Goal: Task Accomplishment & Management: Use online tool/utility

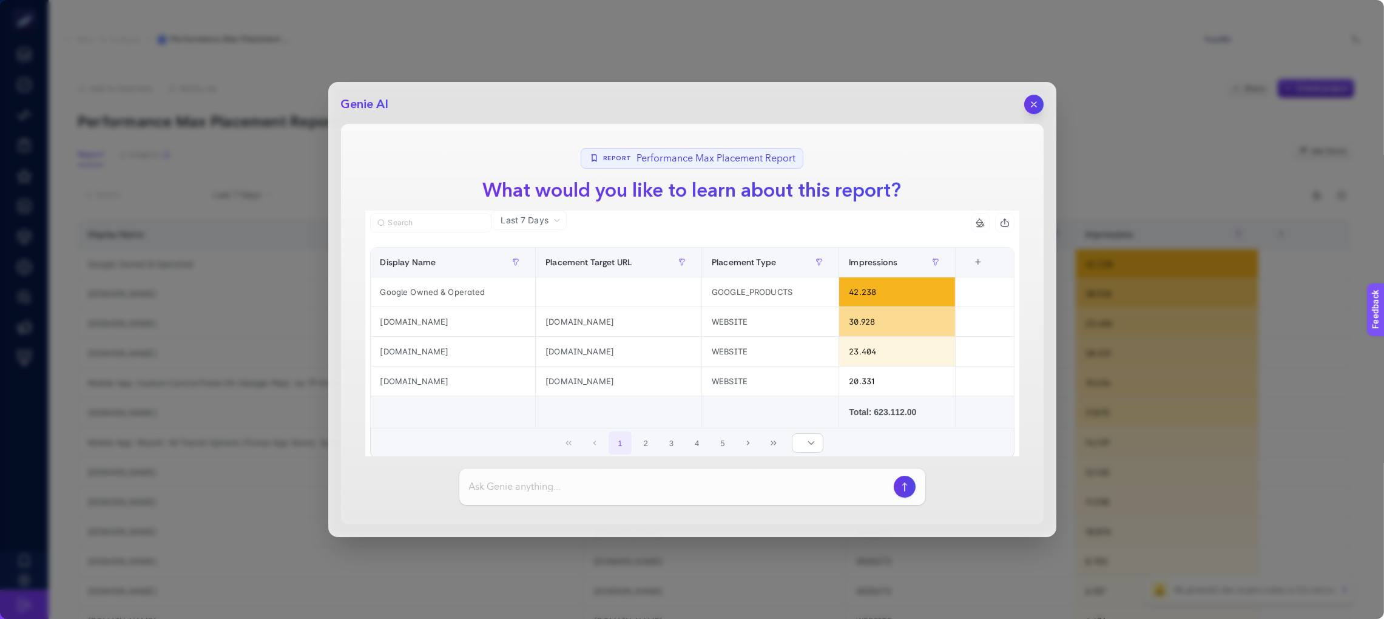
click at [1030, 107] on icon "button" at bounding box center [1034, 104] width 10 height 10
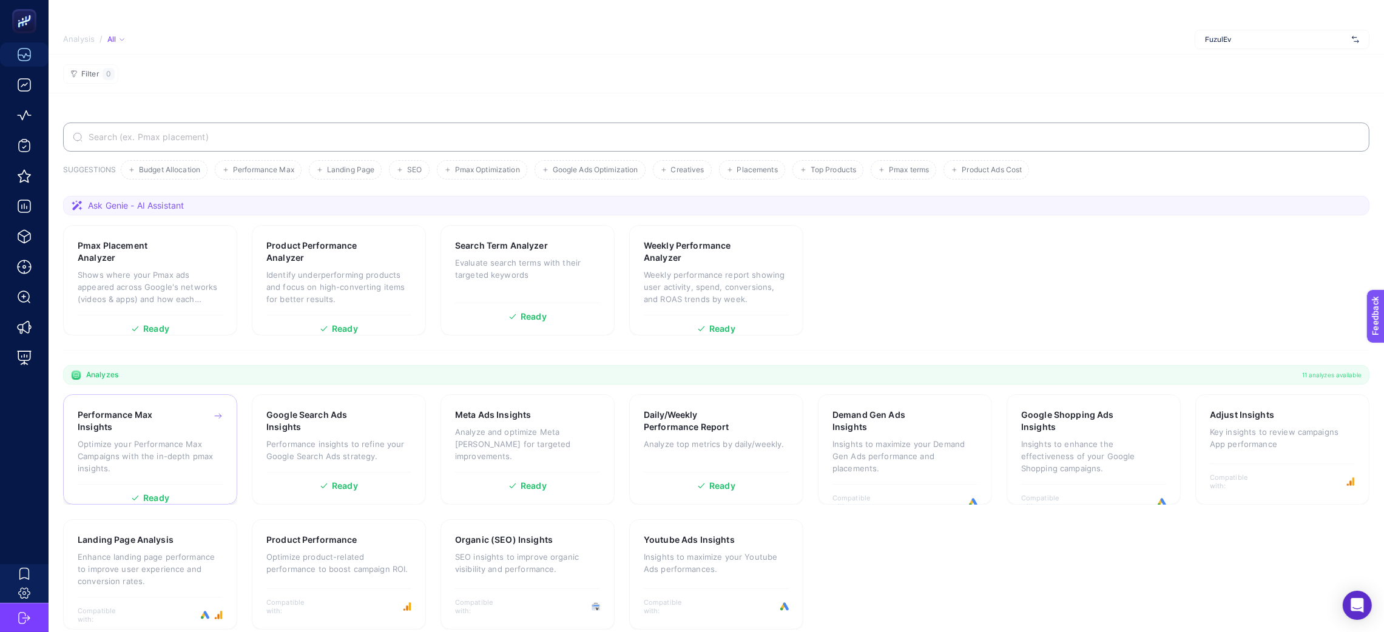
click at [161, 425] on h3 "Performance Max Insights" at bounding box center [131, 421] width 107 height 24
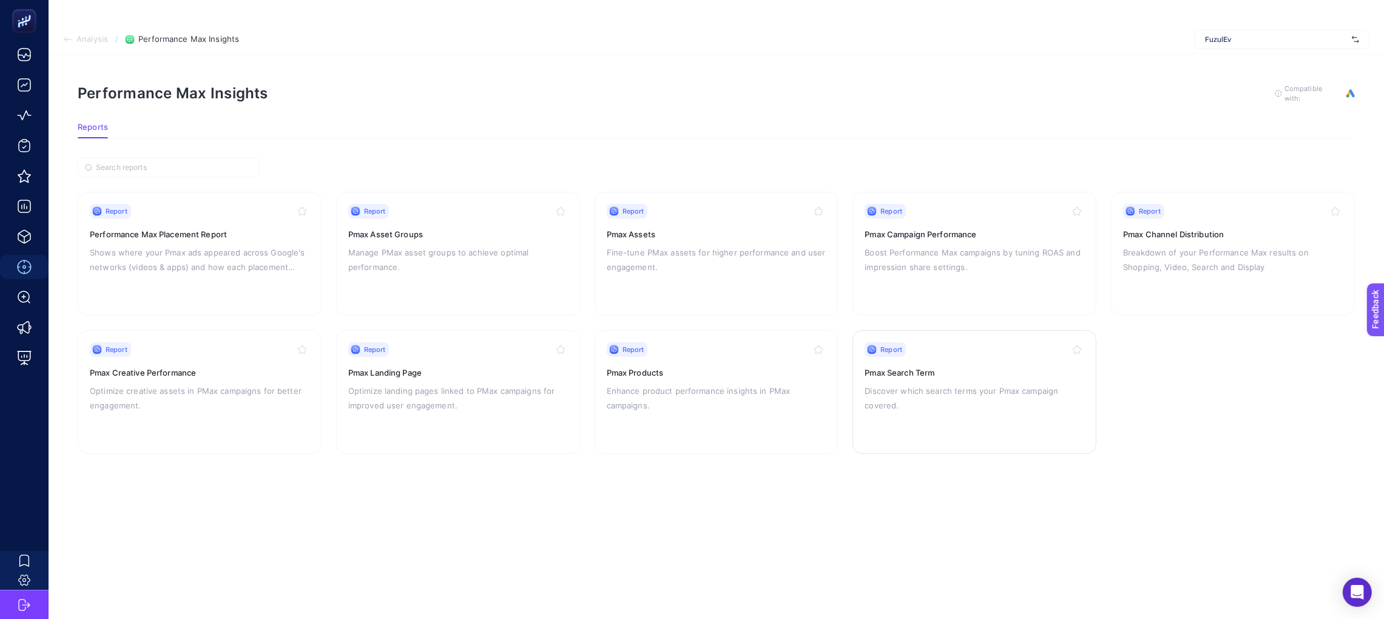
click at [918, 393] on p "Discover which search terms your Pmax campaign covered." at bounding box center [974, 397] width 220 height 29
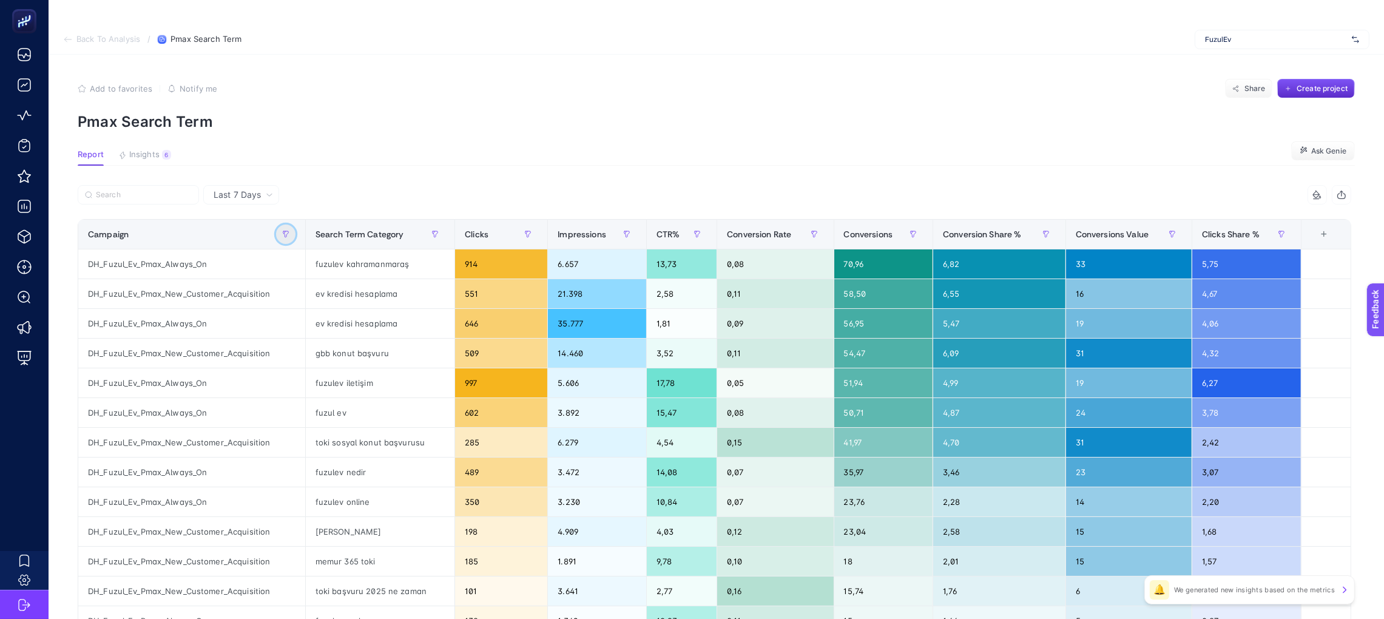
click at [295, 236] on button "button" at bounding box center [285, 233] width 19 height 19
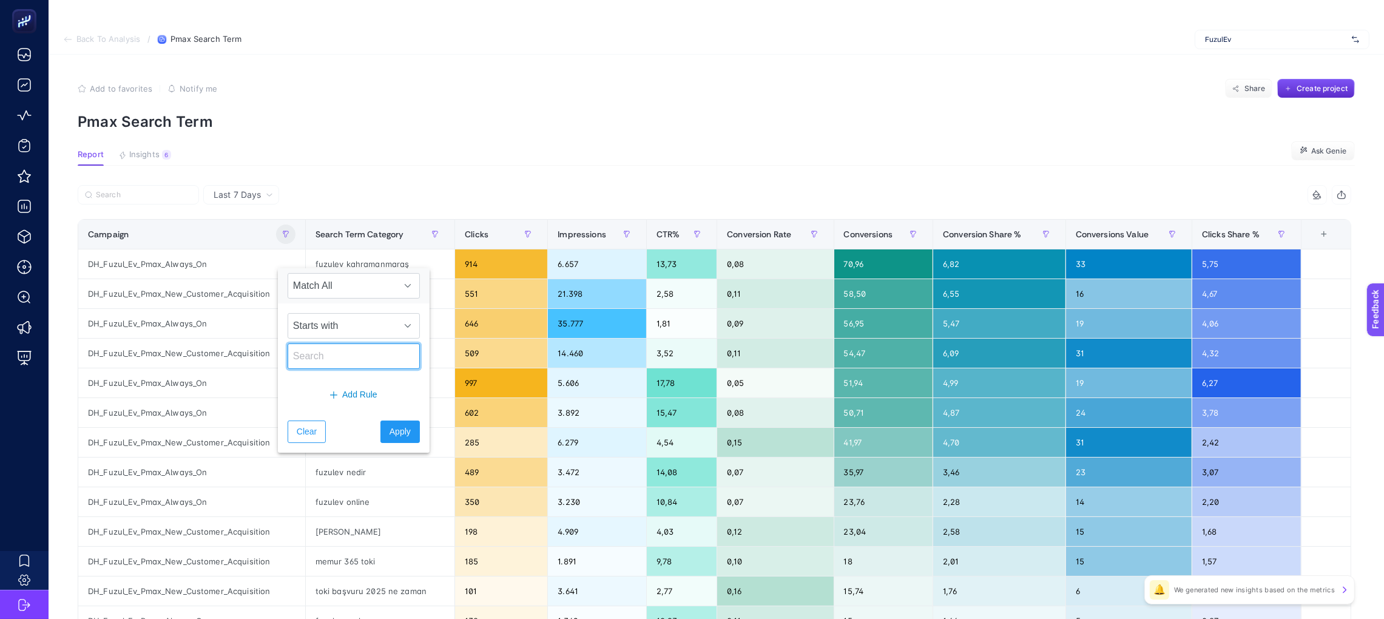
click at [343, 357] on input "text" at bounding box center [354, 355] width 132 height 25
type input "Yeni"
click at [356, 283] on span "Match All" at bounding box center [342, 286] width 108 height 24
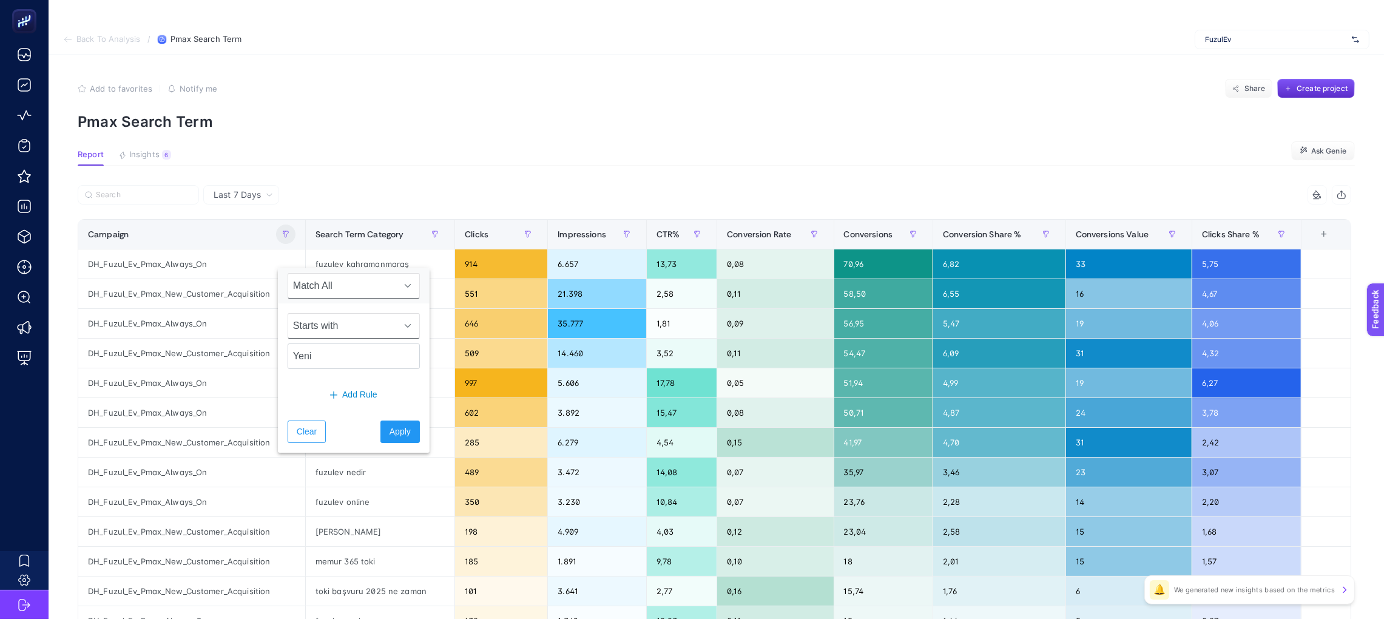
click at [363, 320] on span "Starts with" at bounding box center [342, 326] width 108 height 24
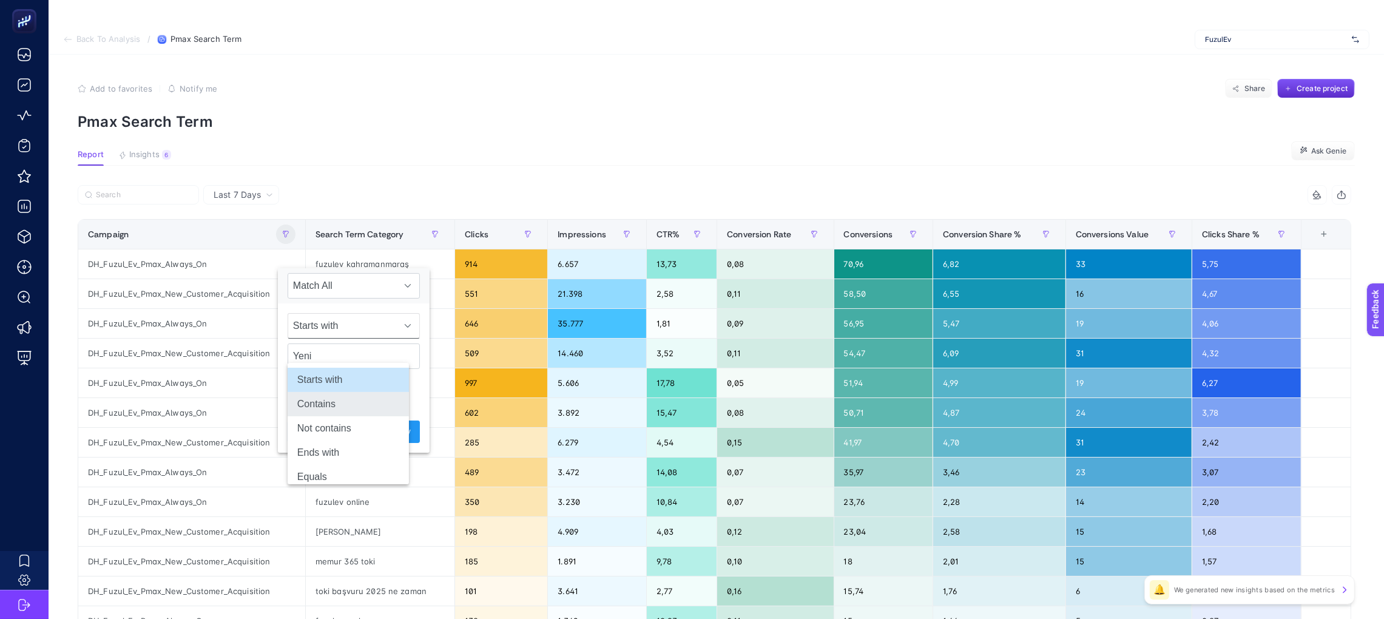
click at [349, 403] on li "Contains" at bounding box center [348, 404] width 121 height 24
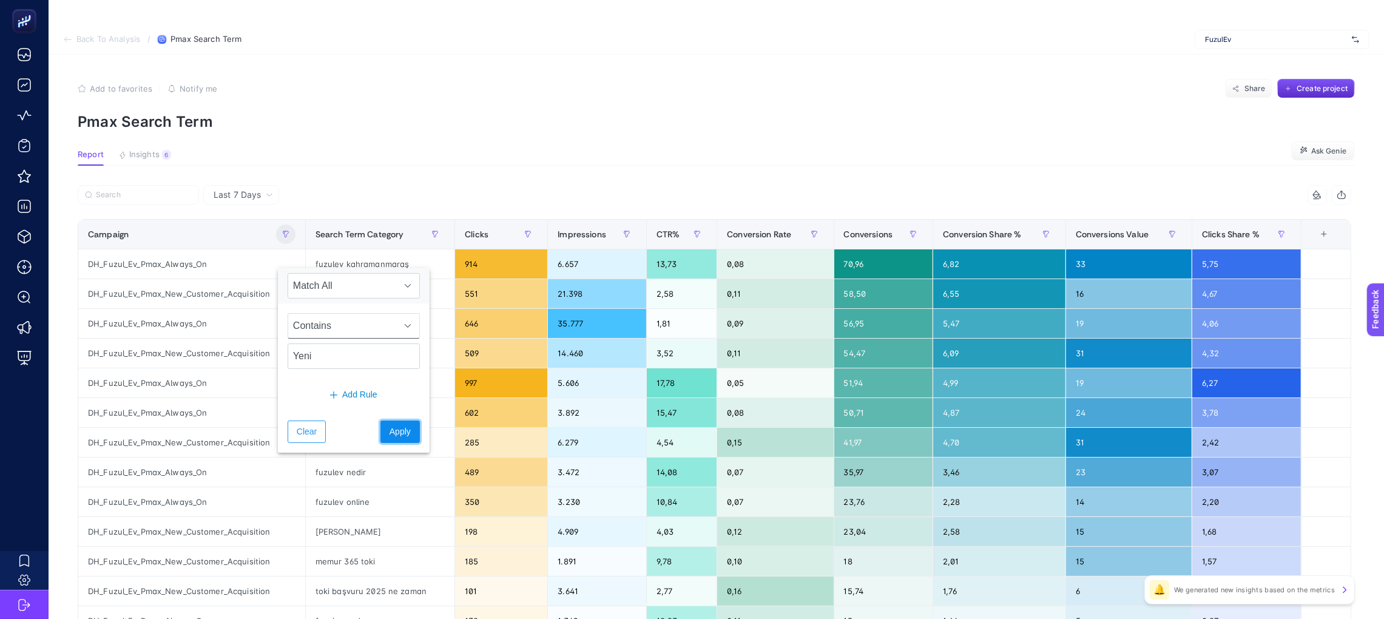
click at [389, 428] on span "Apply" at bounding box center [399, 431] width 21 height 13
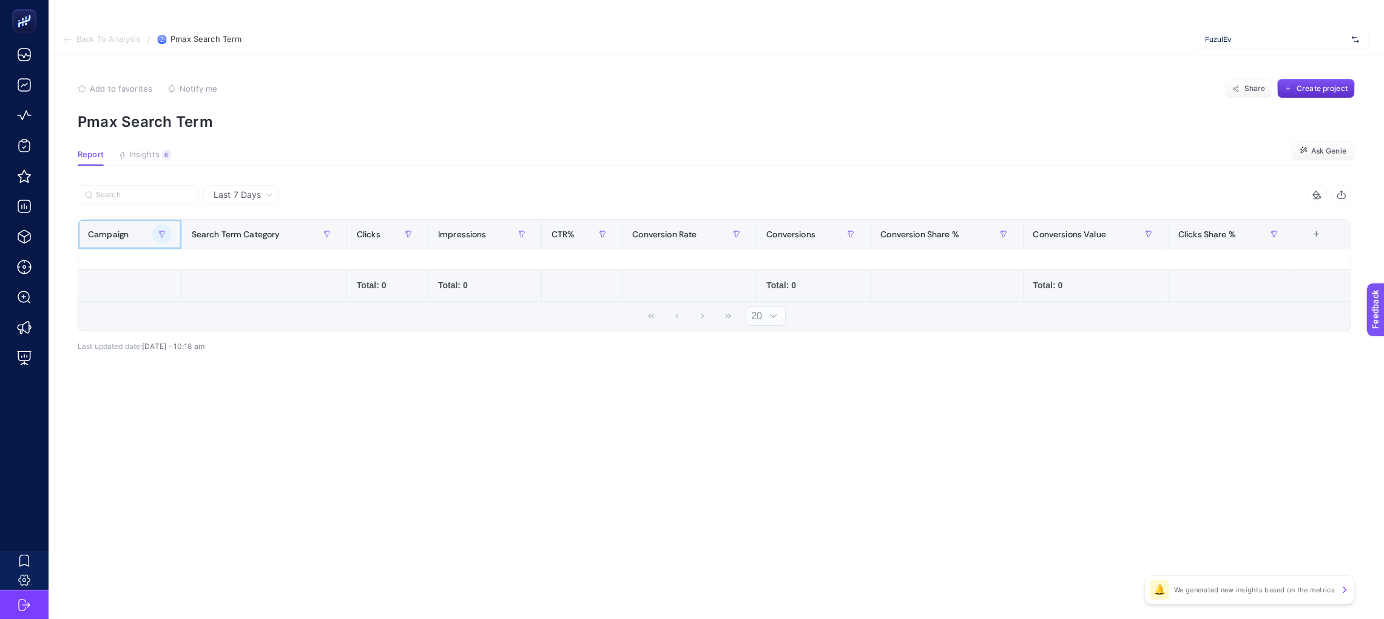
click at [161, 242] on div at bounding box center [161, 233] width 19 height 19
click at [158, 234] on icon "button" at bounding box center [161, 234] width 7 height 7
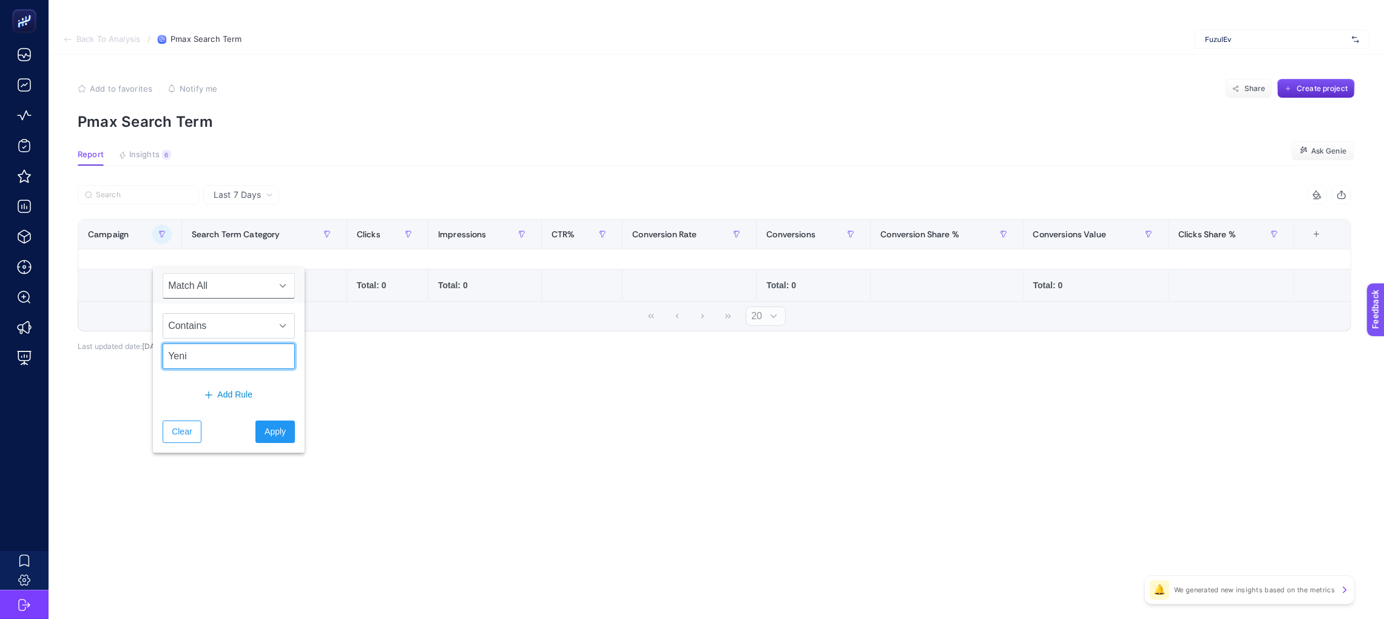
click at [206, 363] on input "Yeni" at bounding box center [229, 355] width 132 height 25
type input "Y"
type input "Ağus"
click at [265, 425] on span "Apply" at bounding box center [275, 431] width 21 height 13
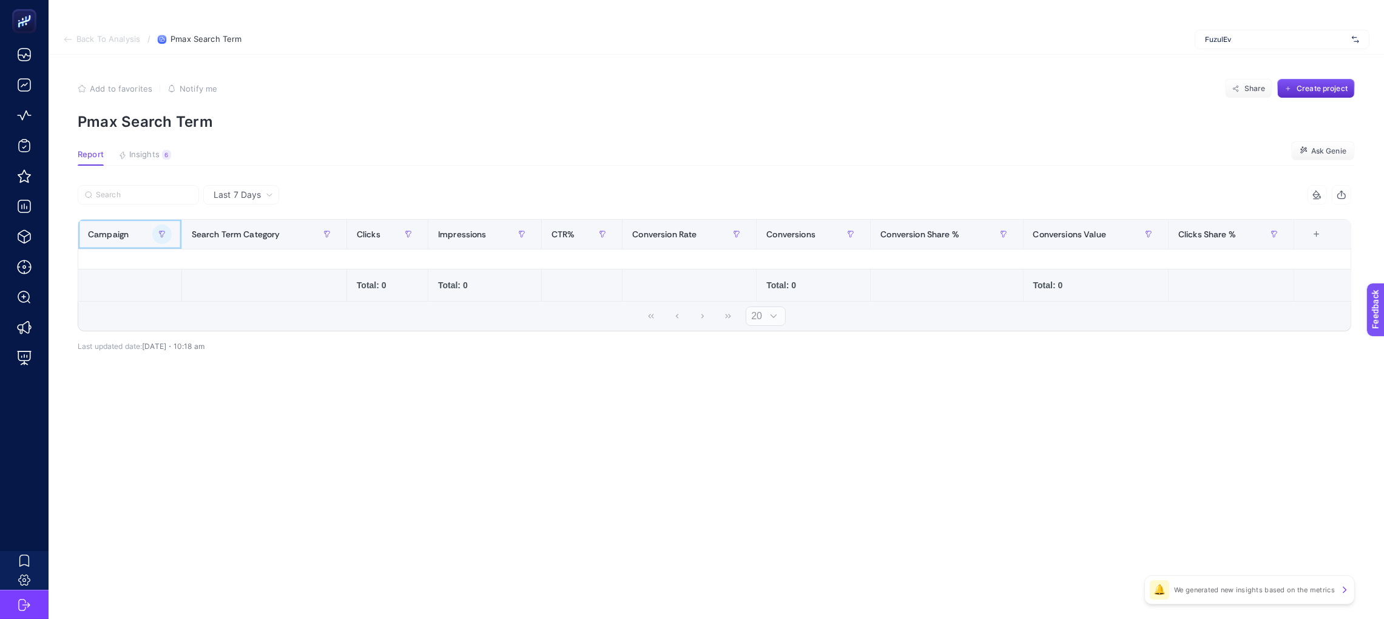
click at [346, 222] on th "Campaign" at bounding box center [386, 235] width 81 height 30
click at [152, 226] on button "button" at bounding box center [161, 233] width 19 height 19
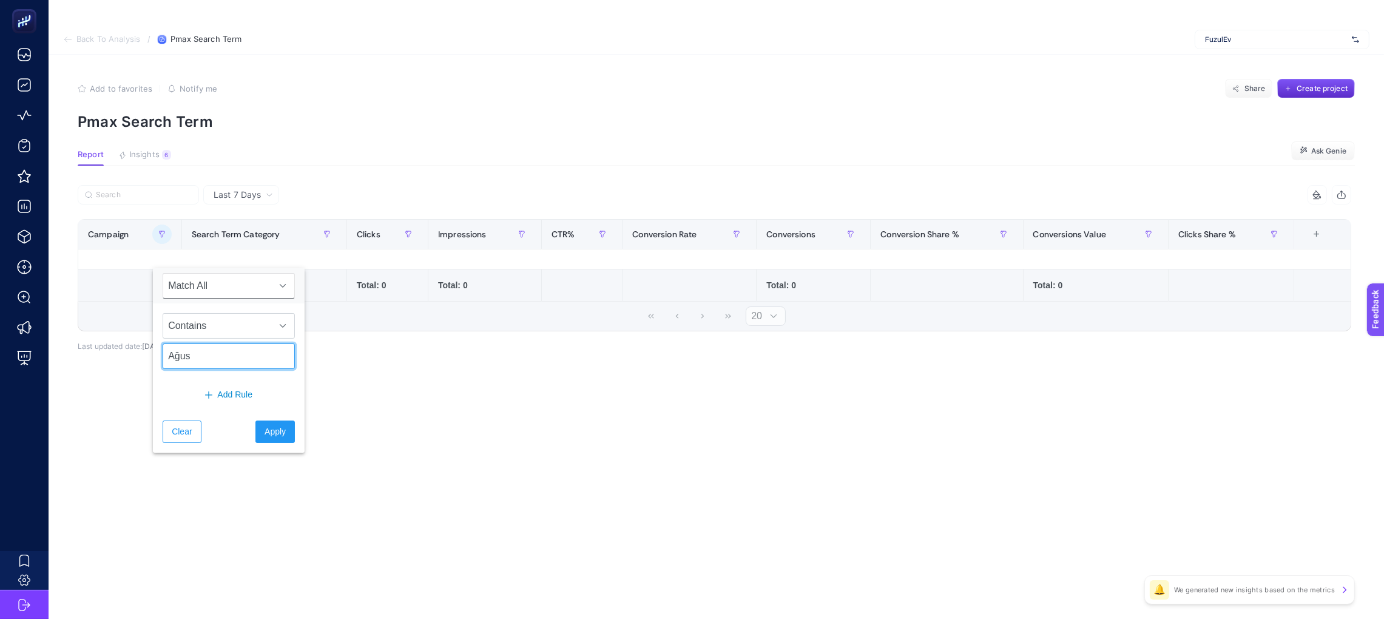
click at [228, 353] on input "Ağus" at bounding box center [229, 355] width 132 height 25
paste input "Campaign Ad Group Account keyword type Keyword Criterion Type Campaign Status A…"
type input "Ağus"
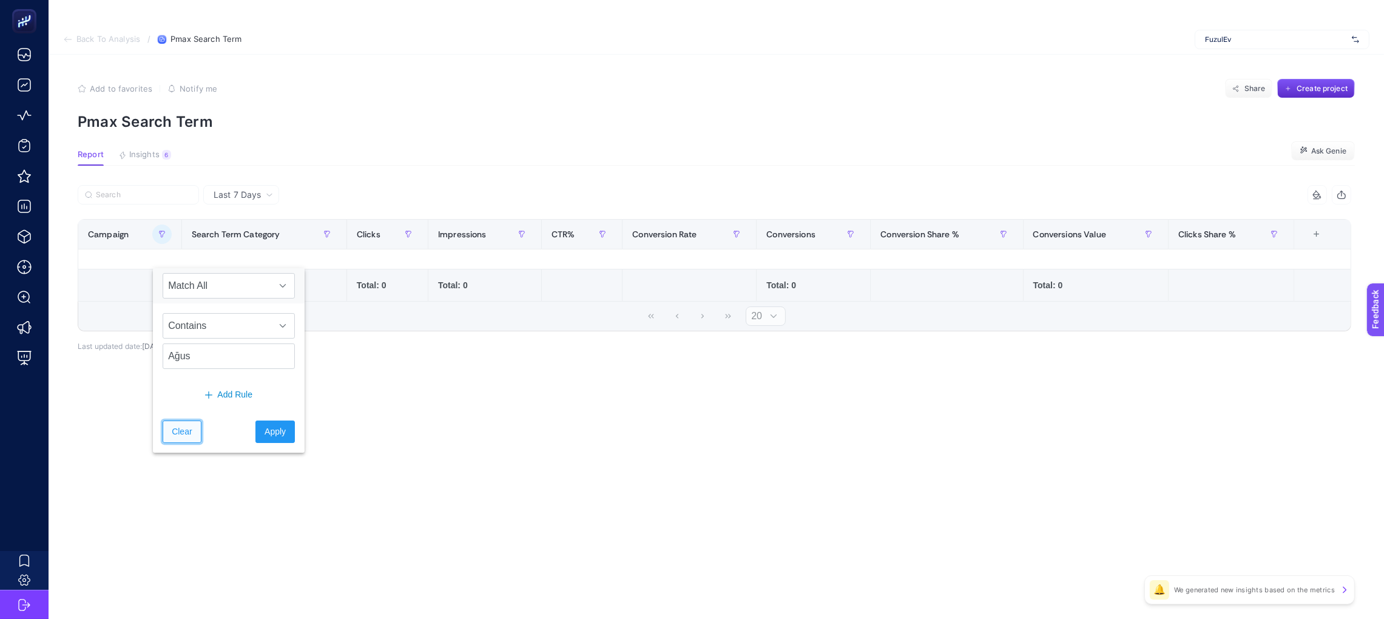
click at [163, 437] on button "Clear" at bounding box center [182, 431] width 38 height 22
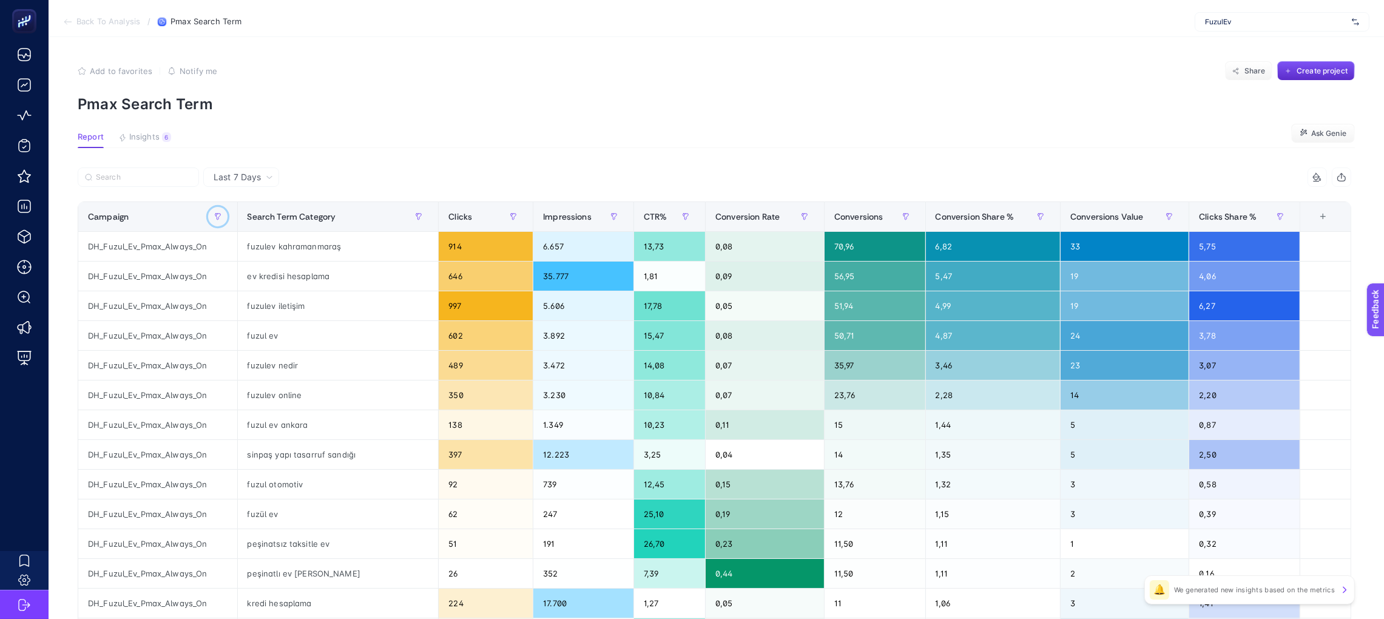
scroll to position [0, 10]
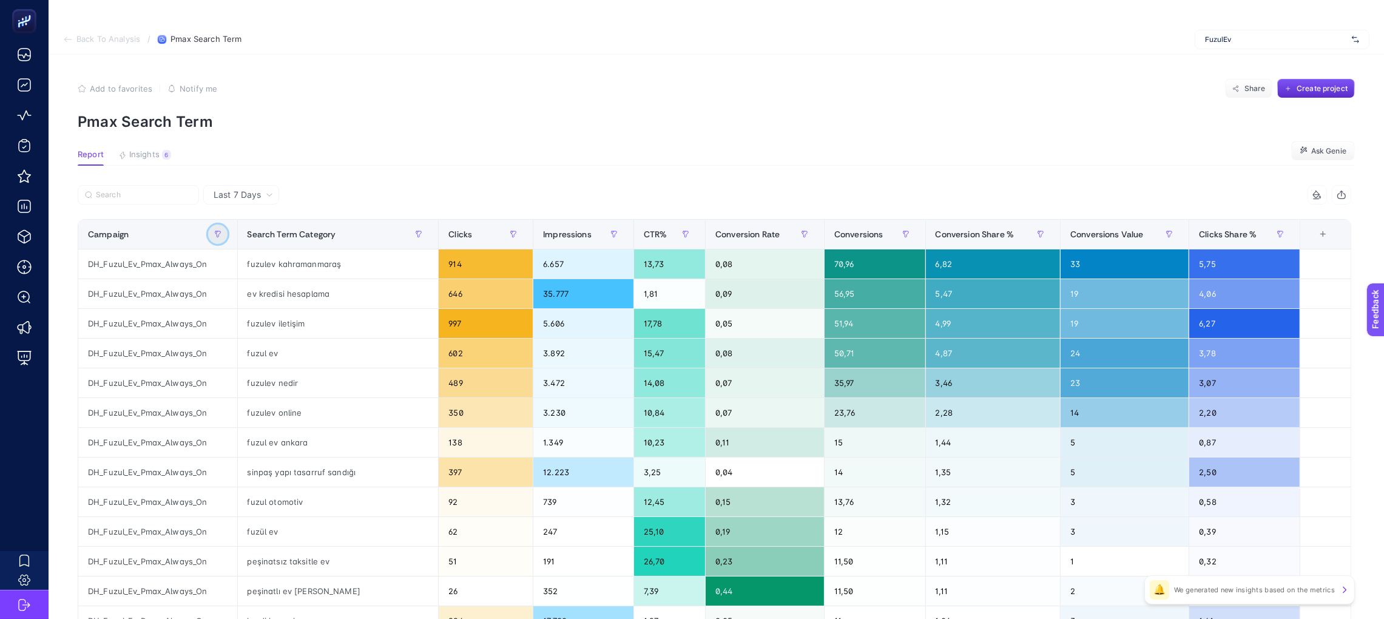
click at [215, 232] on icon "button" at bounding box center [217, 234] width 5 height 6
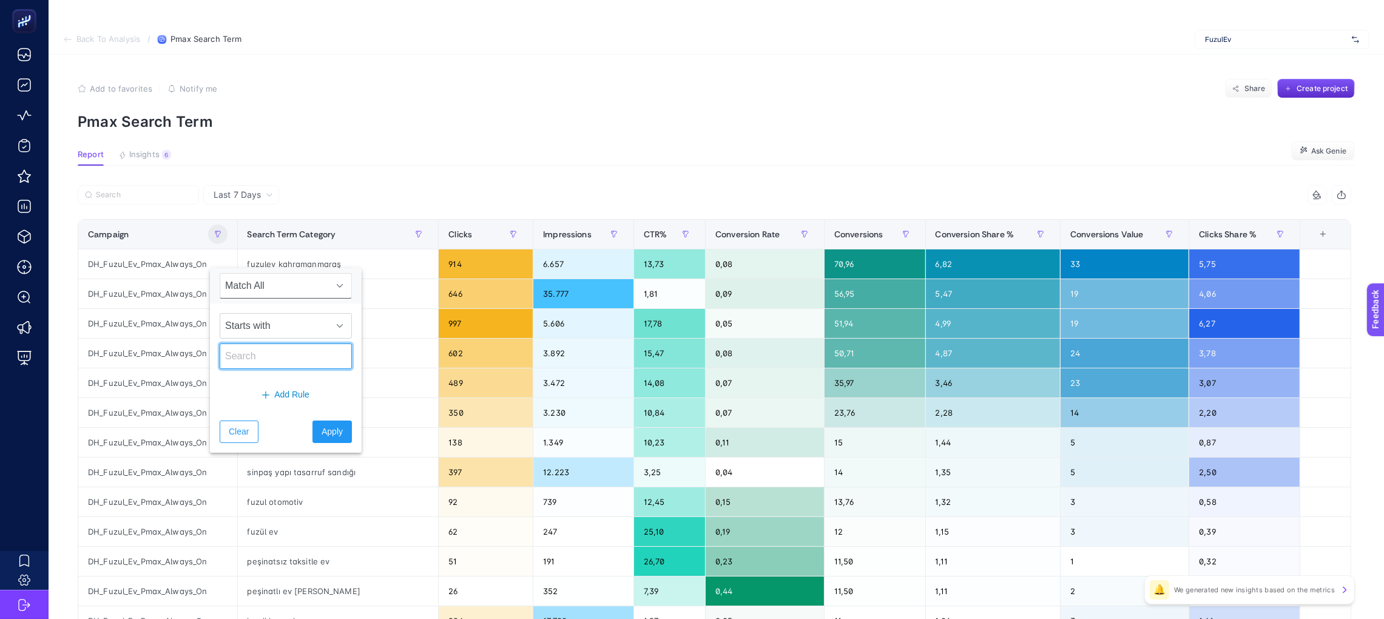
click at [253, 355] on input "text" at bounding box center [286, 355] width 132 height 25
type input "DH_Fuzul_Ev_Pmax_Yeni"
click at [328, 315] on div at bounding box center [339, 326] width 23 height 24
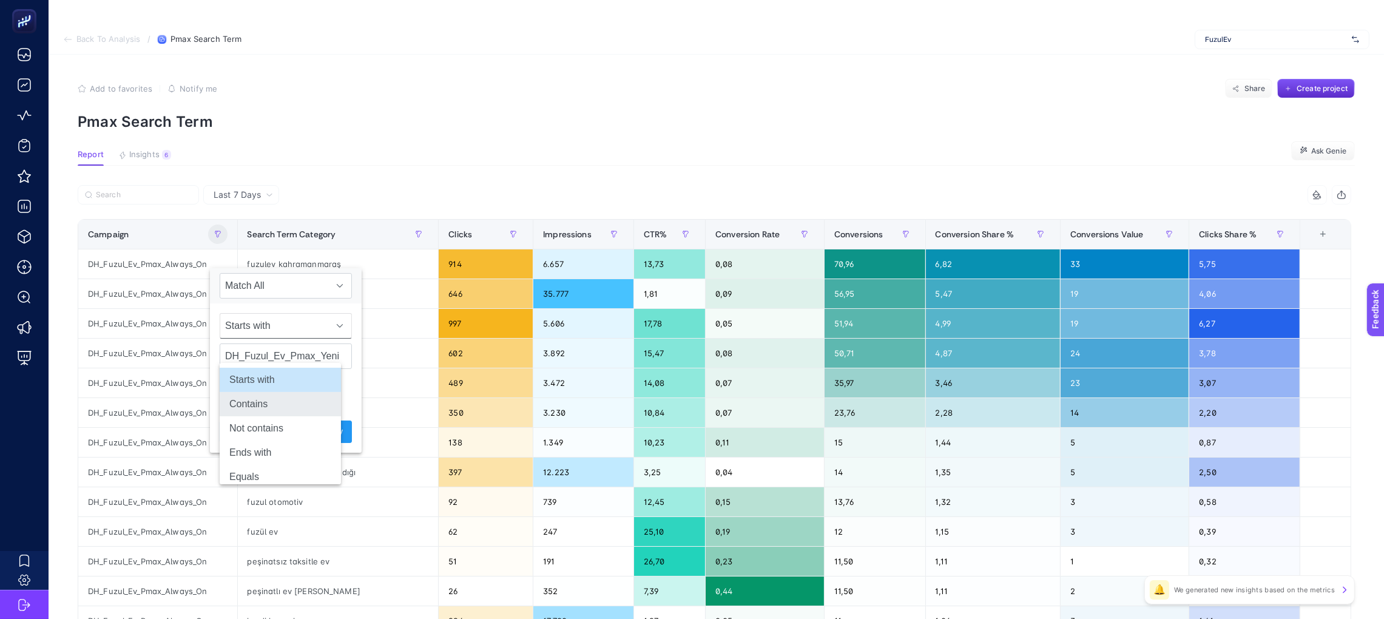
click at [286, 398] on li "Contains" at bounding box center [280, 404] width 121 height 24
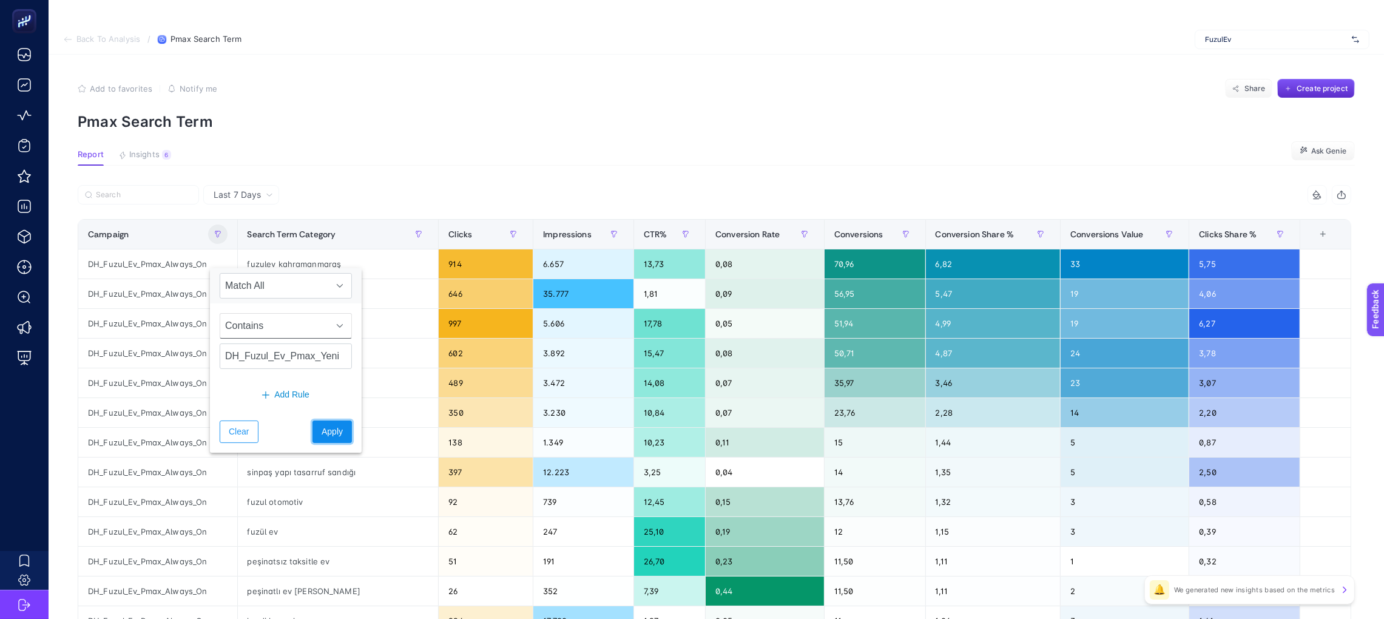
click at [322, 438] on span "Apply" at bounding box center [332, 431] width 21 height 13
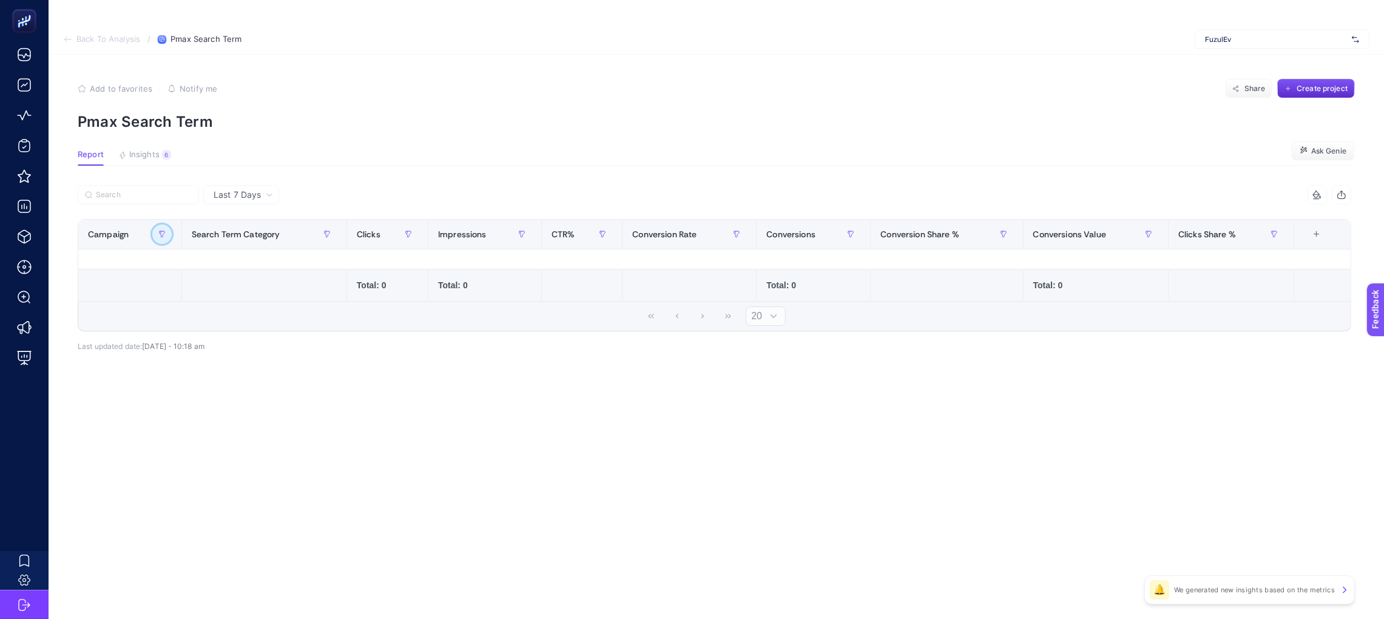
click at [158, 238] on button "button" at bounding box center [161, 233] width 19 height 19
